Goal: Find specific page/section: Find specific page/section

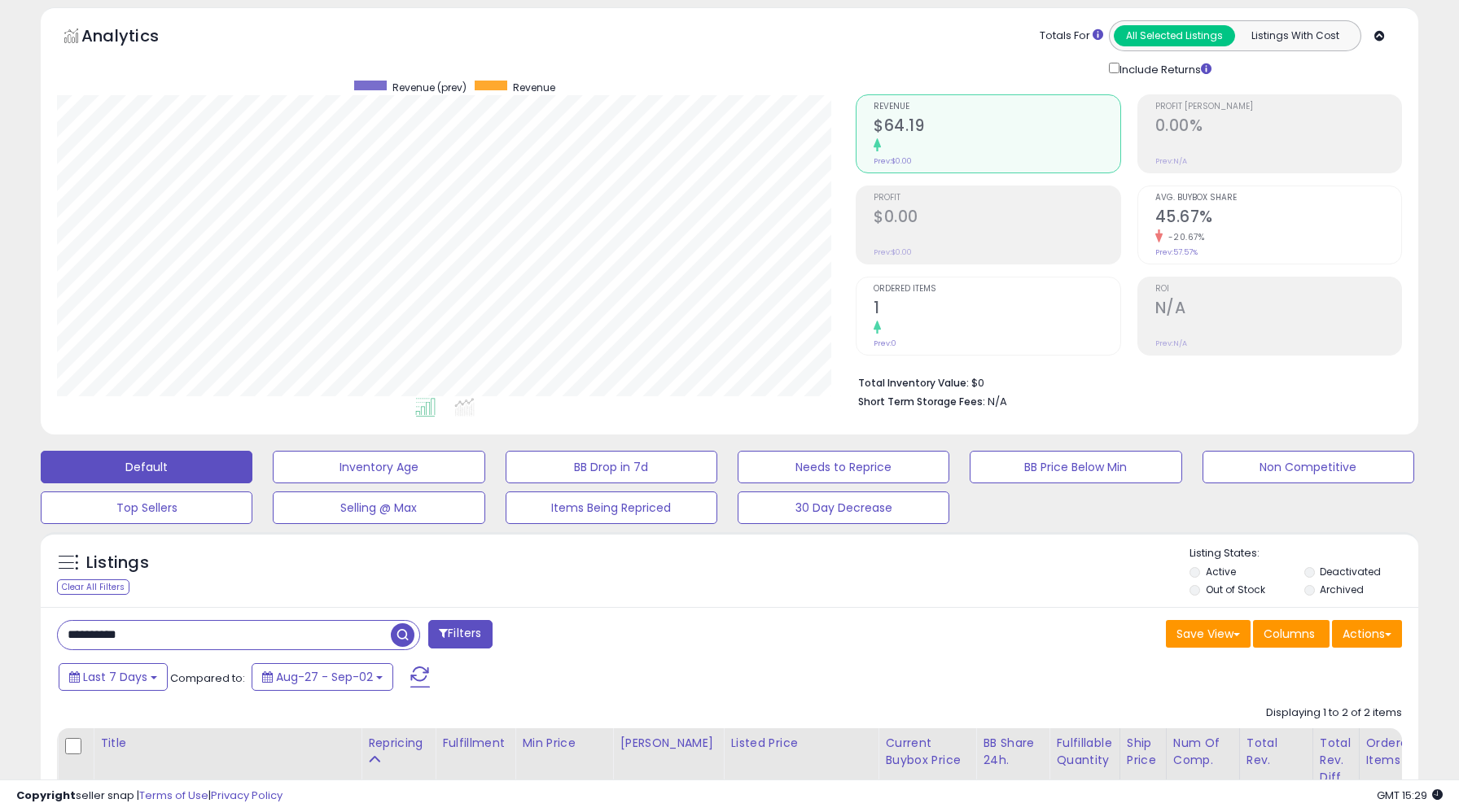
scroll to position [246, 0]
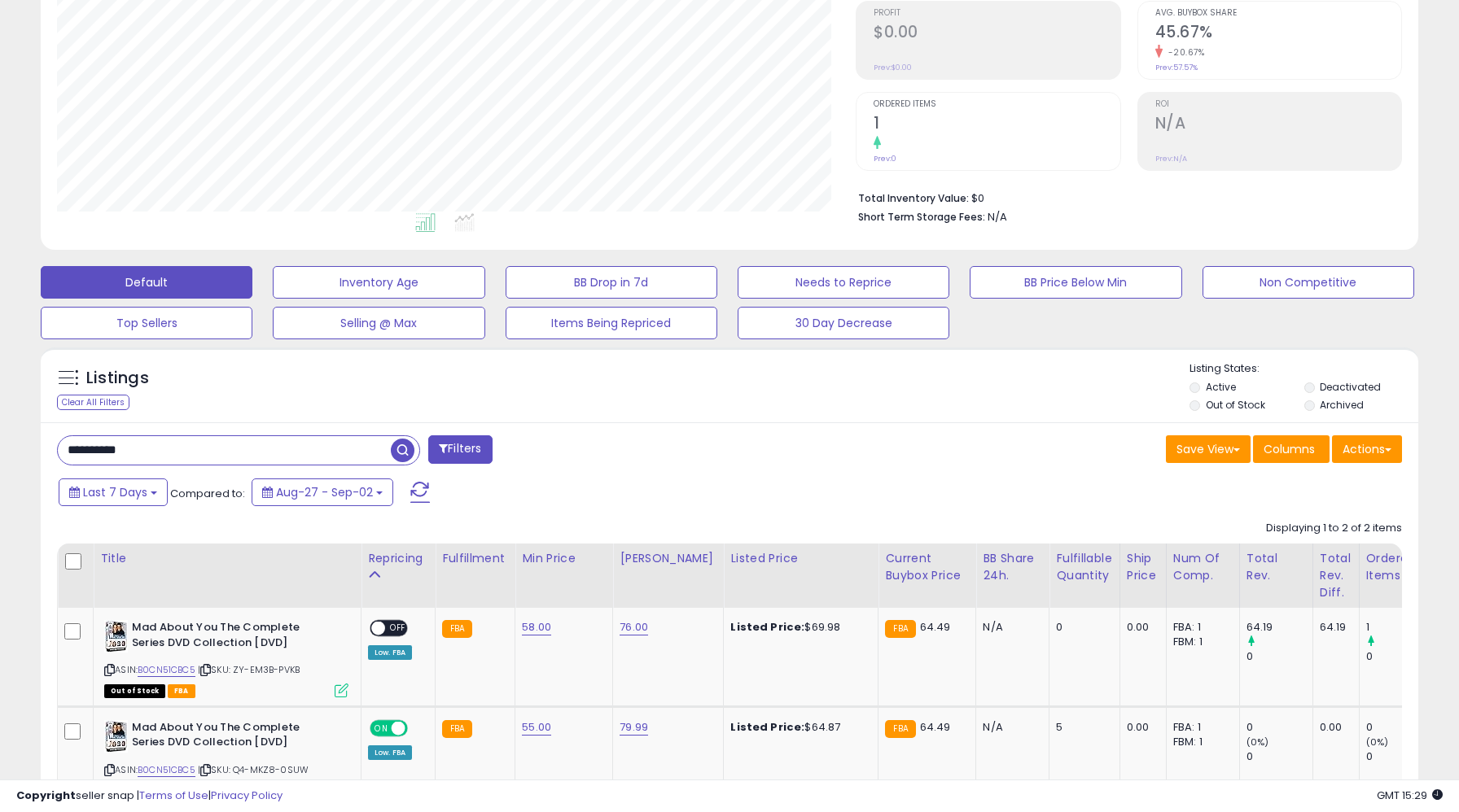
type input "**********"
click at [401, 450] on span "button" at bounding box center [402, 450] width 24 height 24
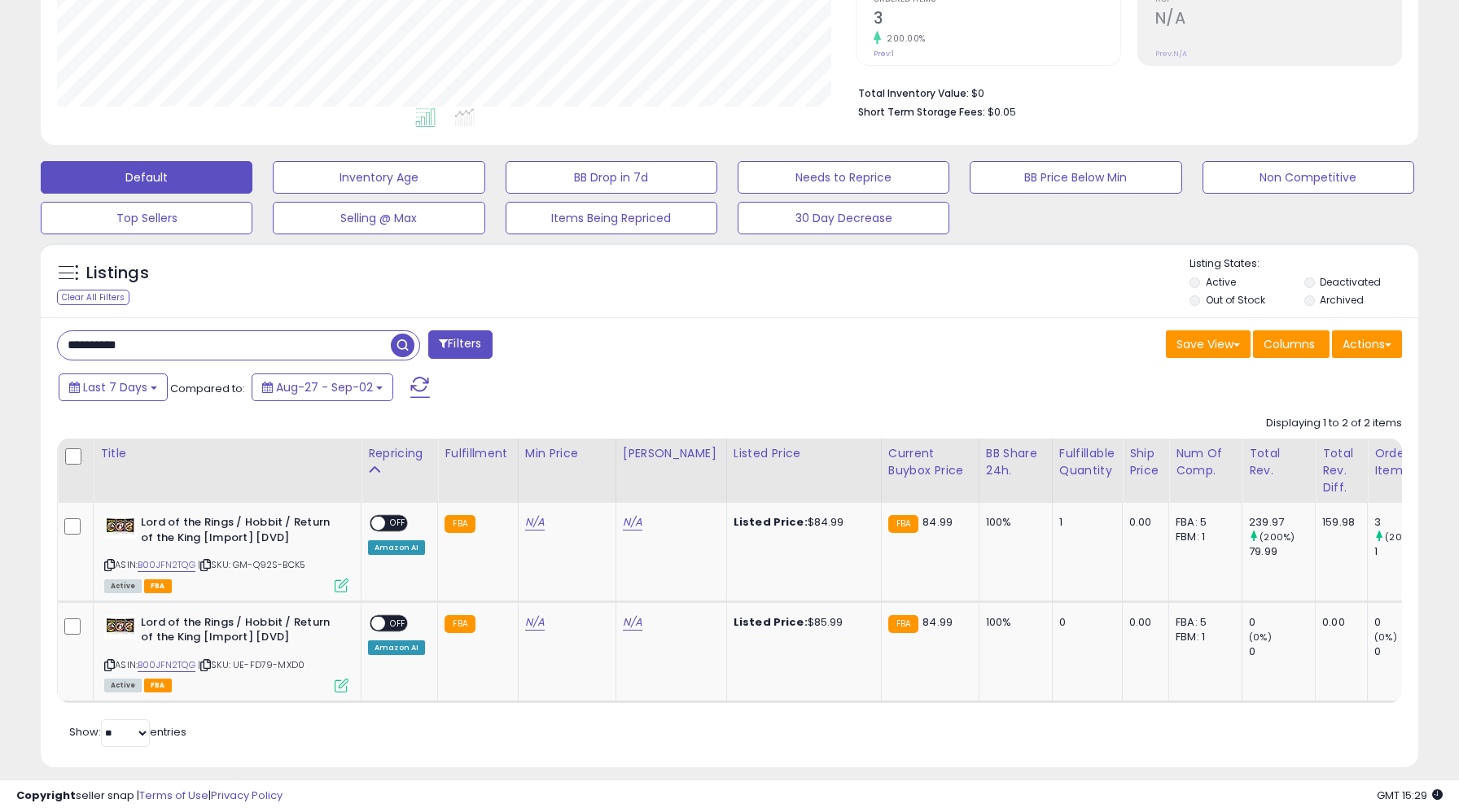
scroll to position [334, 799]
click at [173, 665] on link "B00JFN2TQG" at bounding box center [166, 665] width 58 height 14
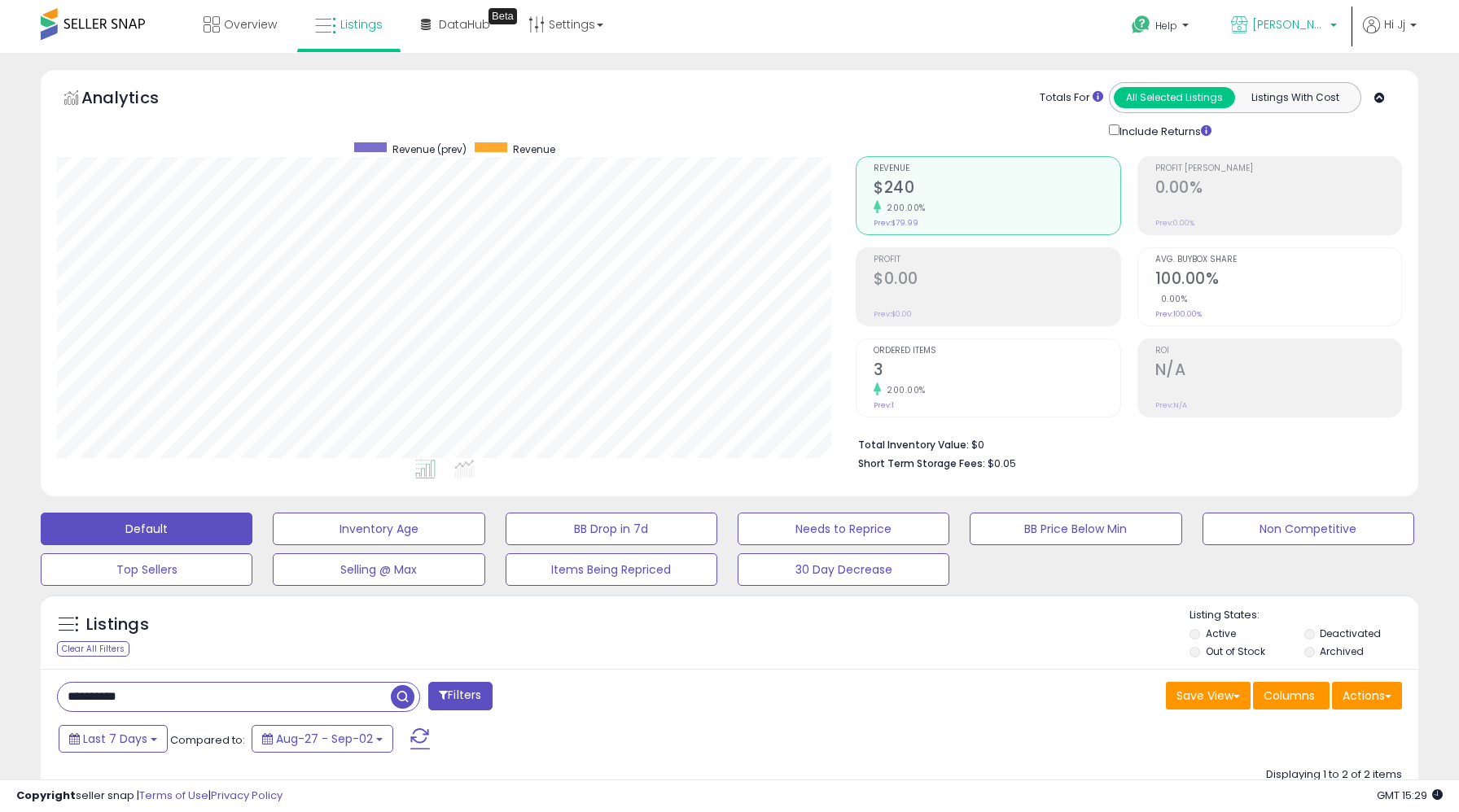
click at [1257, 16] on span "[PERSON_NAME]'s Movies - CA" at bounding box center [1288, 24] width 73 height 16
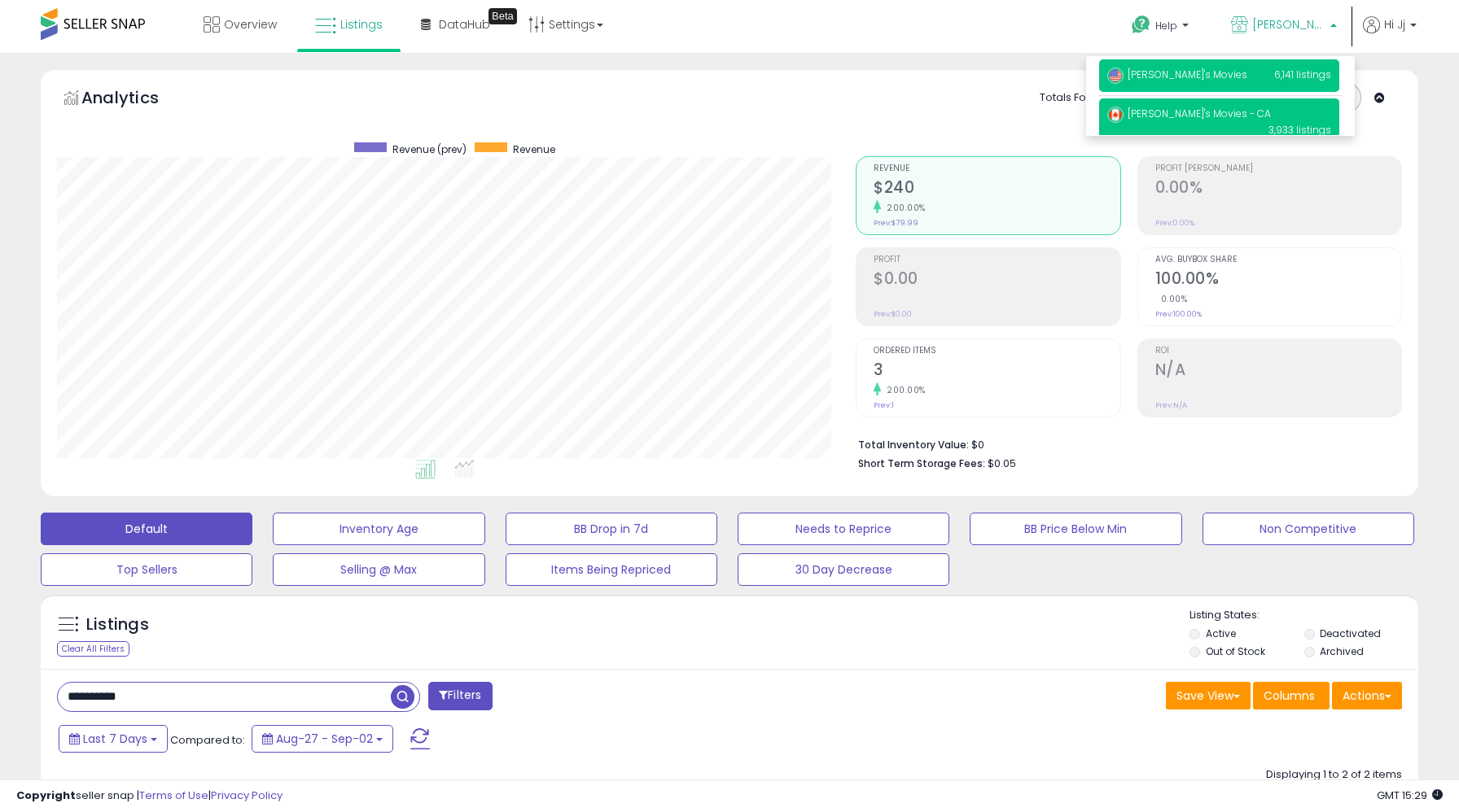
click at [1248, 79] on p "Sophie's Movies 6,141 listings" at bounding box center [1219, 75] width 240 height 32
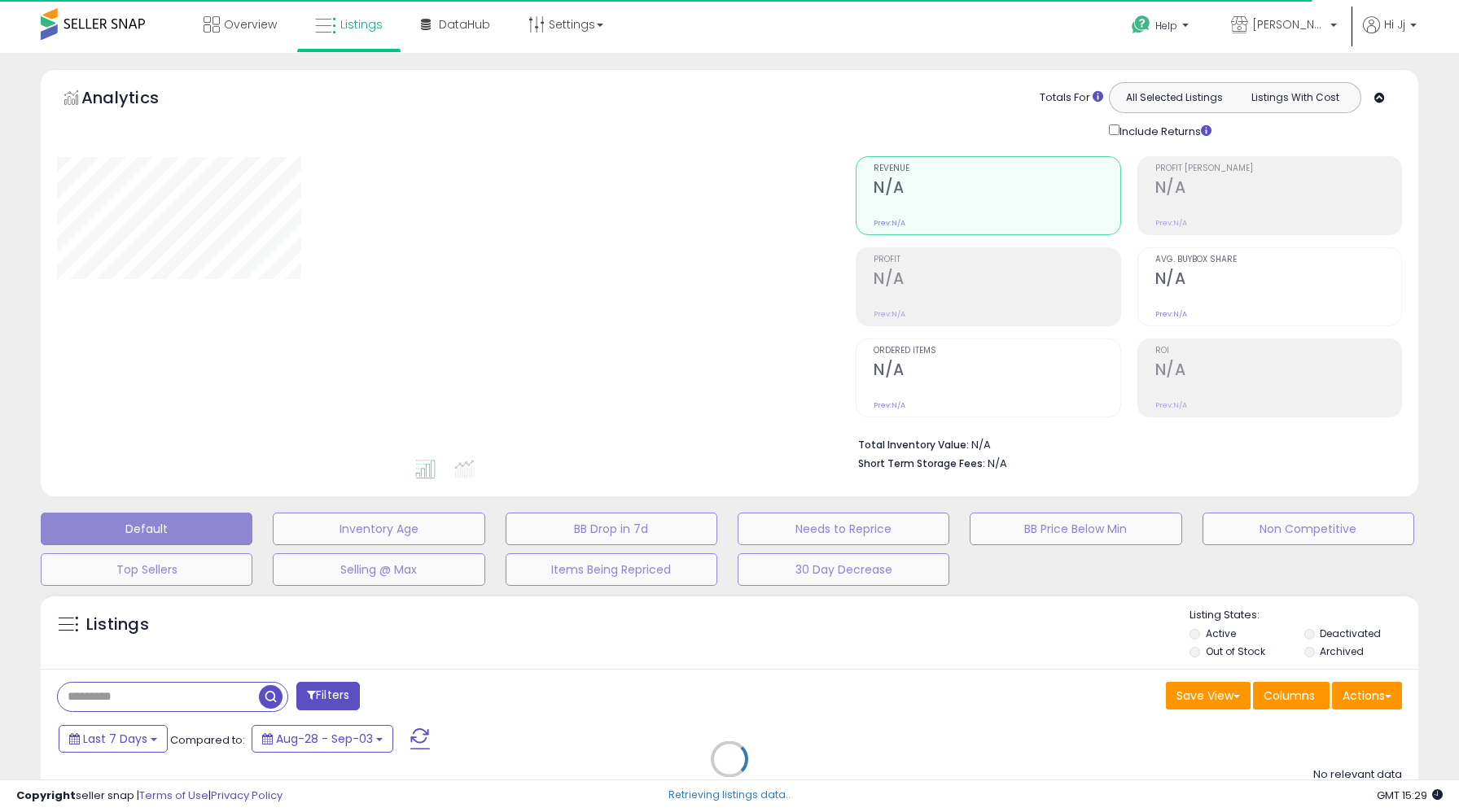
type input "**********"
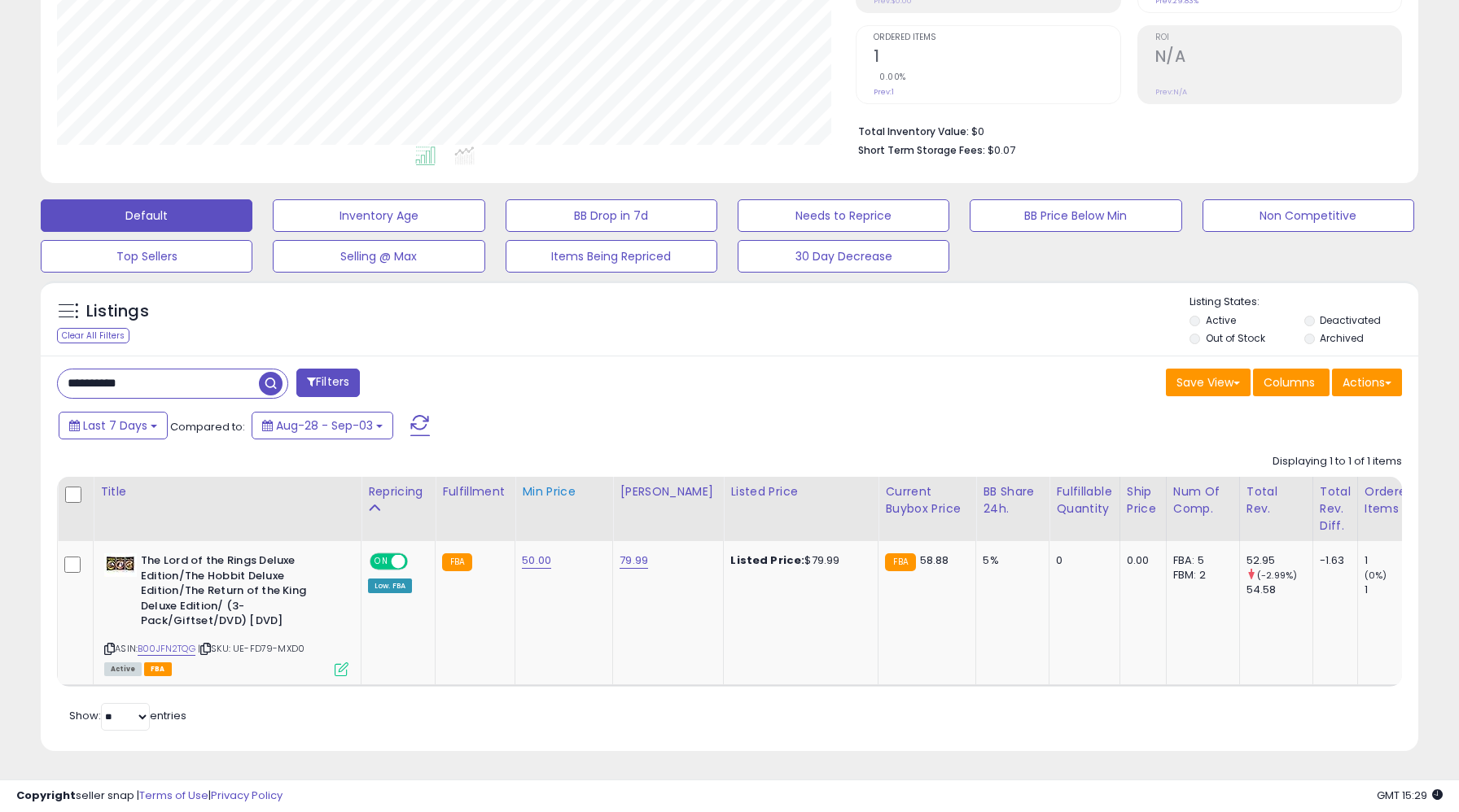
scroll to position [334, 799]
click at [390, 569] on div "ON OFF" at bounding box center [388, 562] width 38 height 17
click at [401, 566] on span at bounding box center [398, 562] width 14 height 14
